Goal: Information Seeking & Learning: Learn about a topic

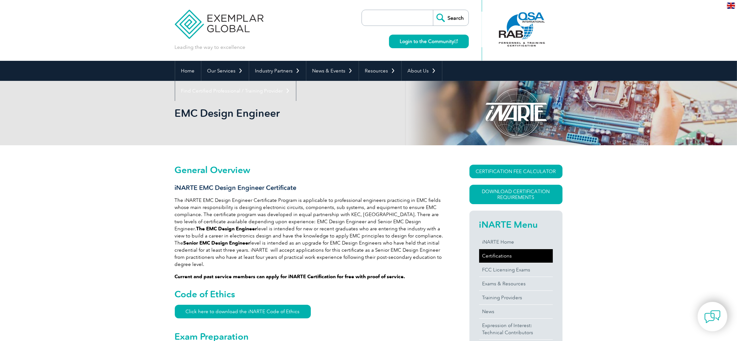
click at [501, 255] on link "Certifications" at bounding box center [516, 256] width 74 height 14
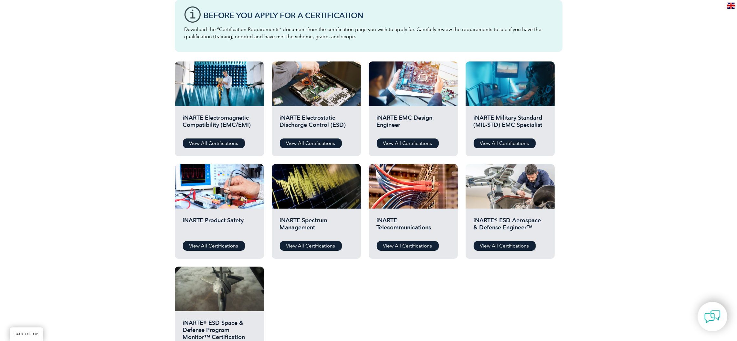
scroll to position [200, 0]
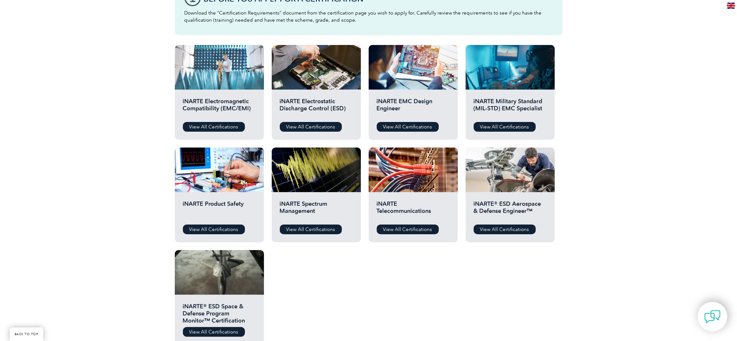
click at [224, 78] on div at bounding box center [219, 67] width 89 height 45
